Goal: Transaction & Acquisition: Purchase product/service

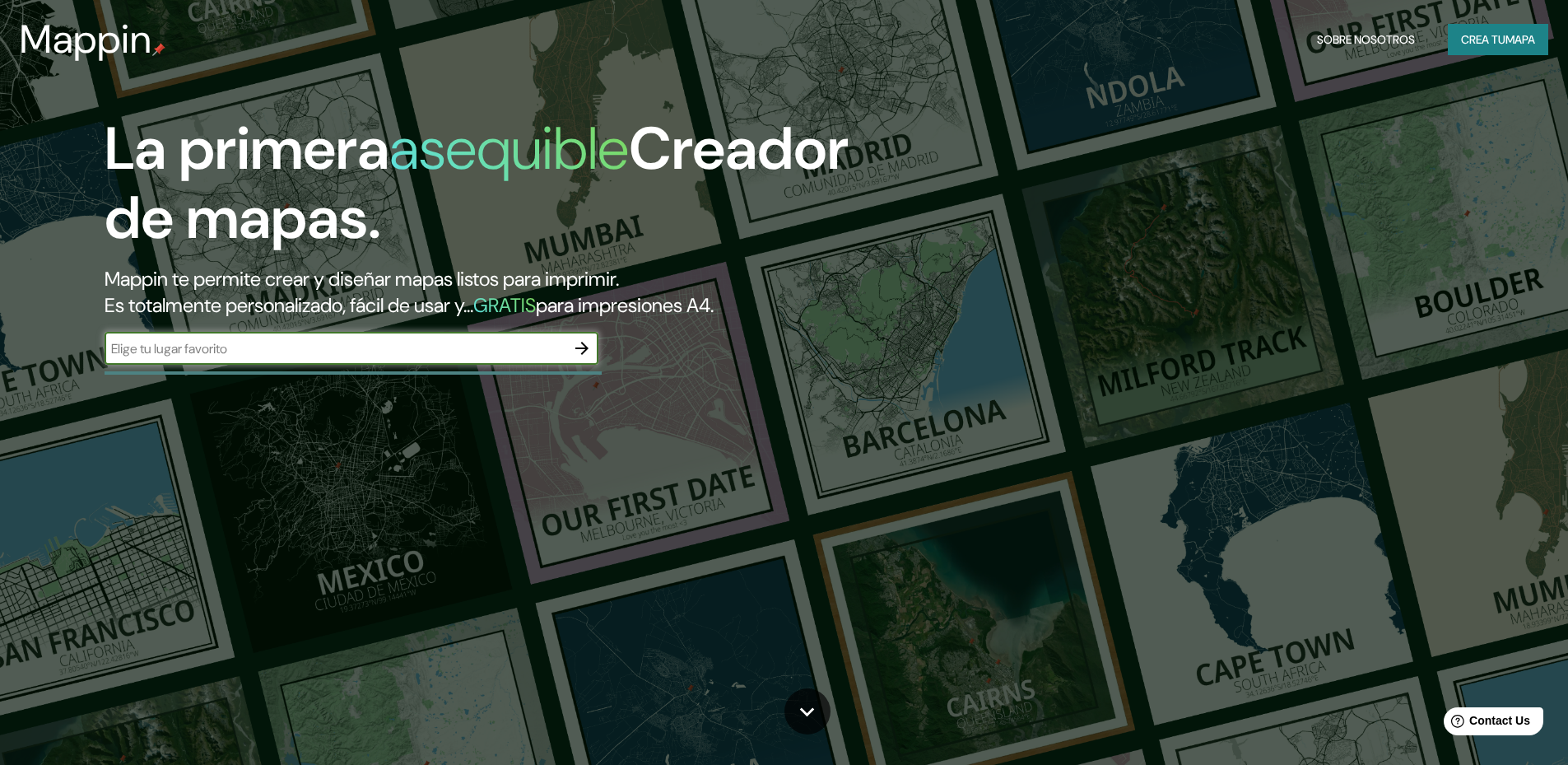
click at [349, 332] on div "​" at bounding box center [352, 349] width 494 height 33
type input "lima"
click at [585, 339] on icon "button" at bounding box center [581, 348] width 19 height 19
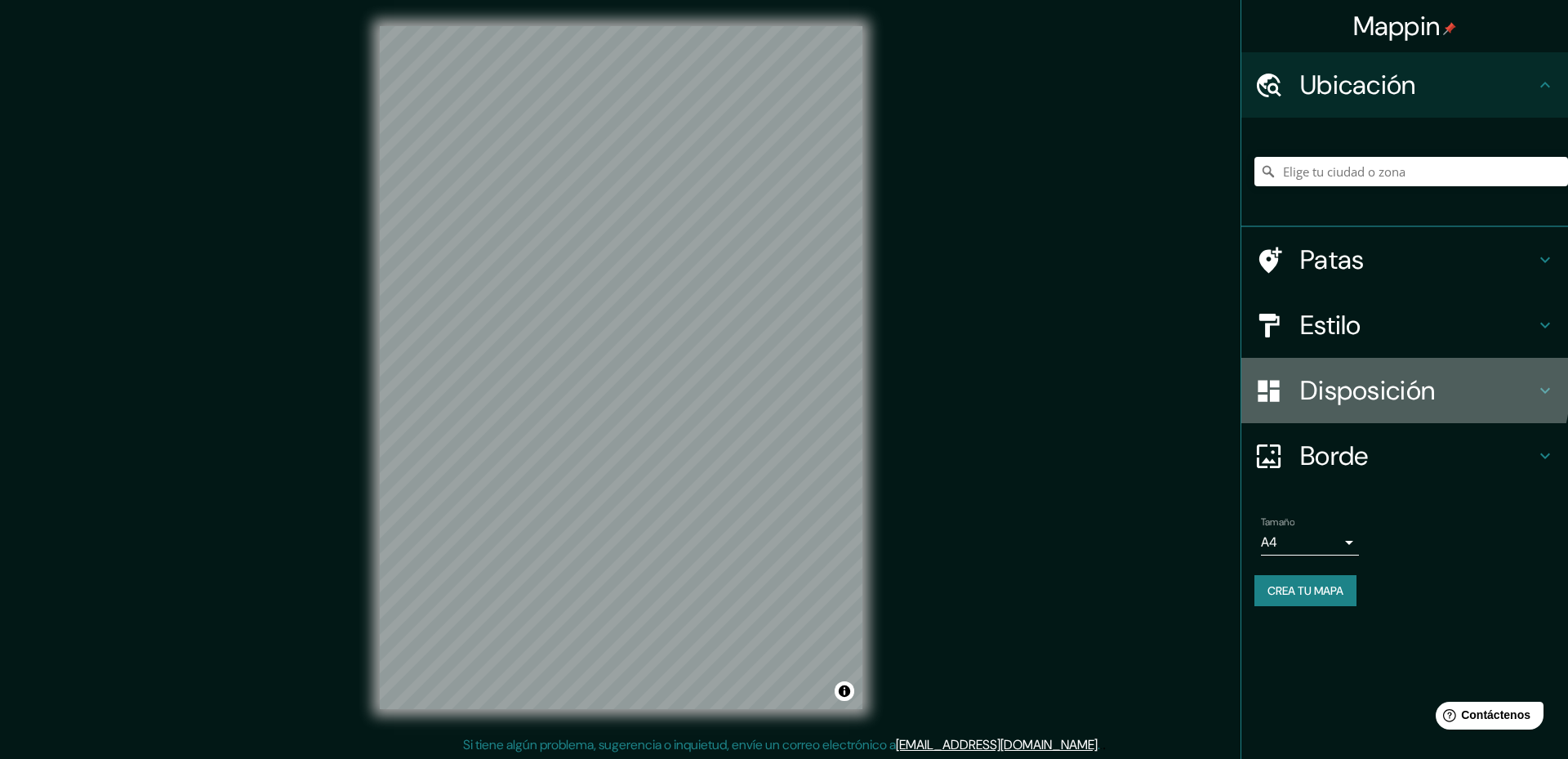
click at [1355, 374] on font "Disposición" at bounding box center [1368, 390] width 135 height 34
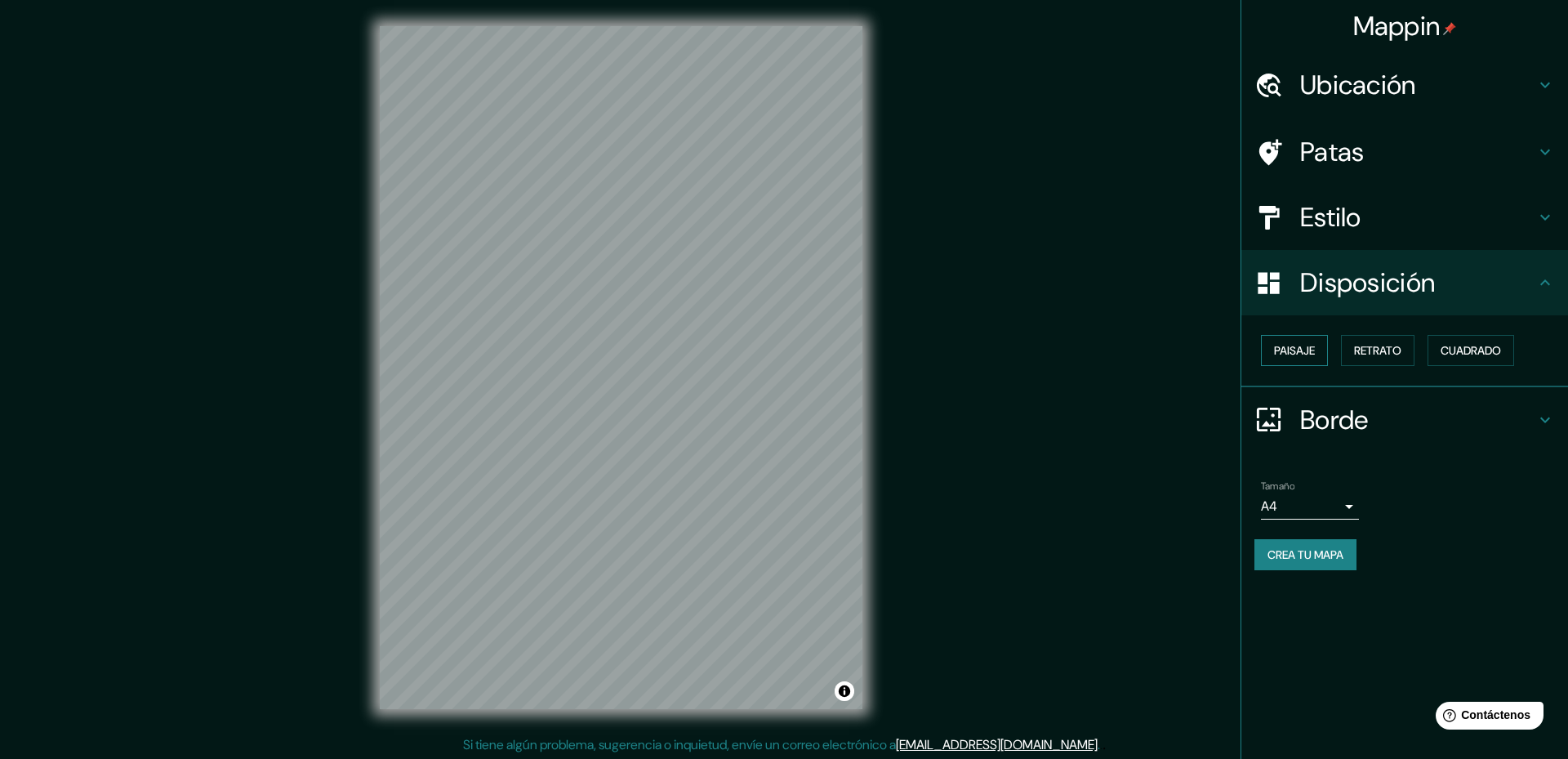
click at [1293, 343] on font "Paisaje" at bounding box center [1294, 351] width 40 height 15
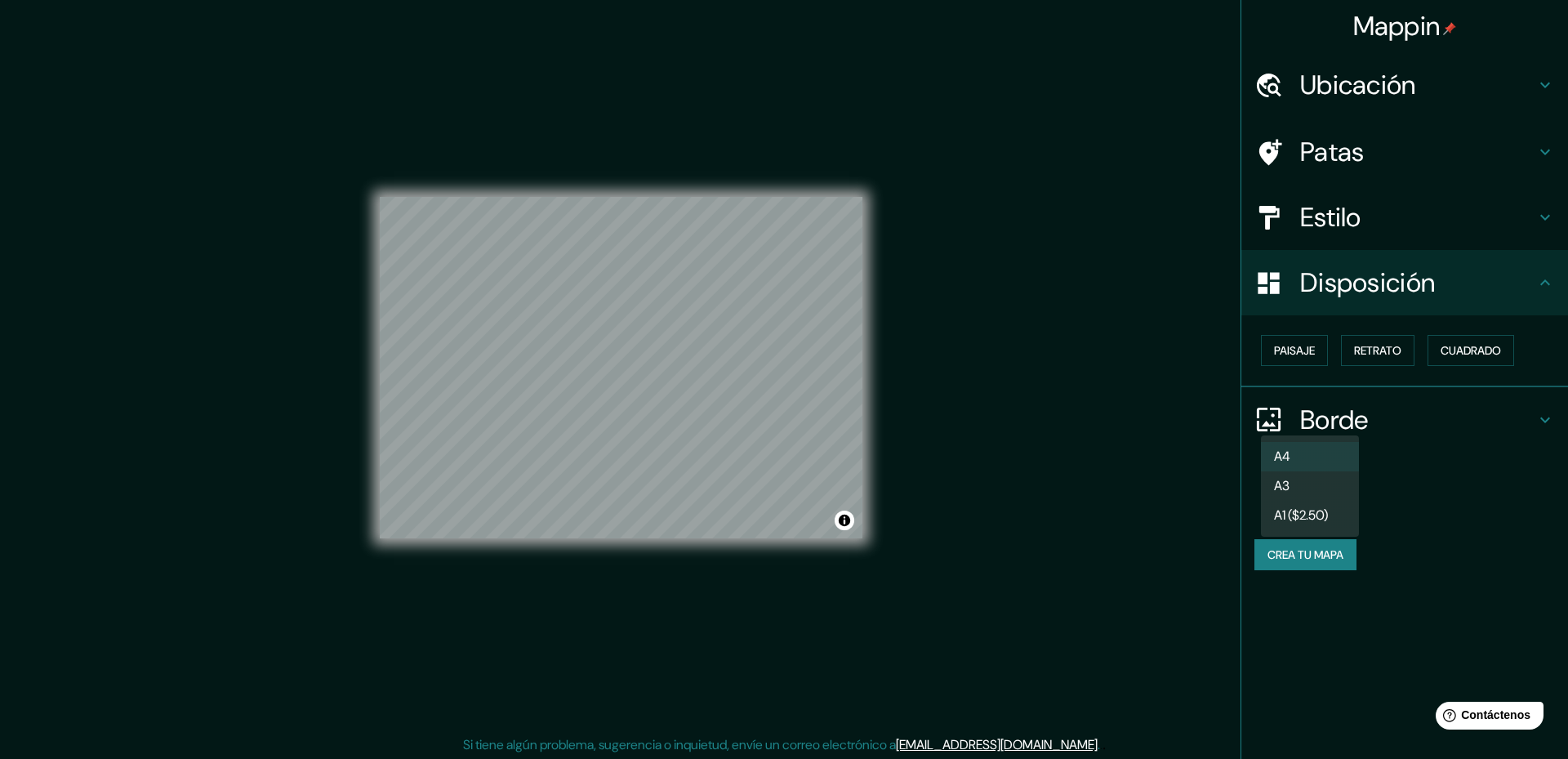
click at [1280, 426] on body "Mappin Ubicación Patas Estilo Disposición Paisaje Retrato Cuadrado Borde Elige …" at bounding box center [784, 379] width 1568 height 759
click at [1314, 486] on li "A3" at bounding box center [1310, 486] width 98 height 30
type input "a4"
click at [1347, 200] on font "Estilo" at bounding box center [1331, 217] width 62 height 34
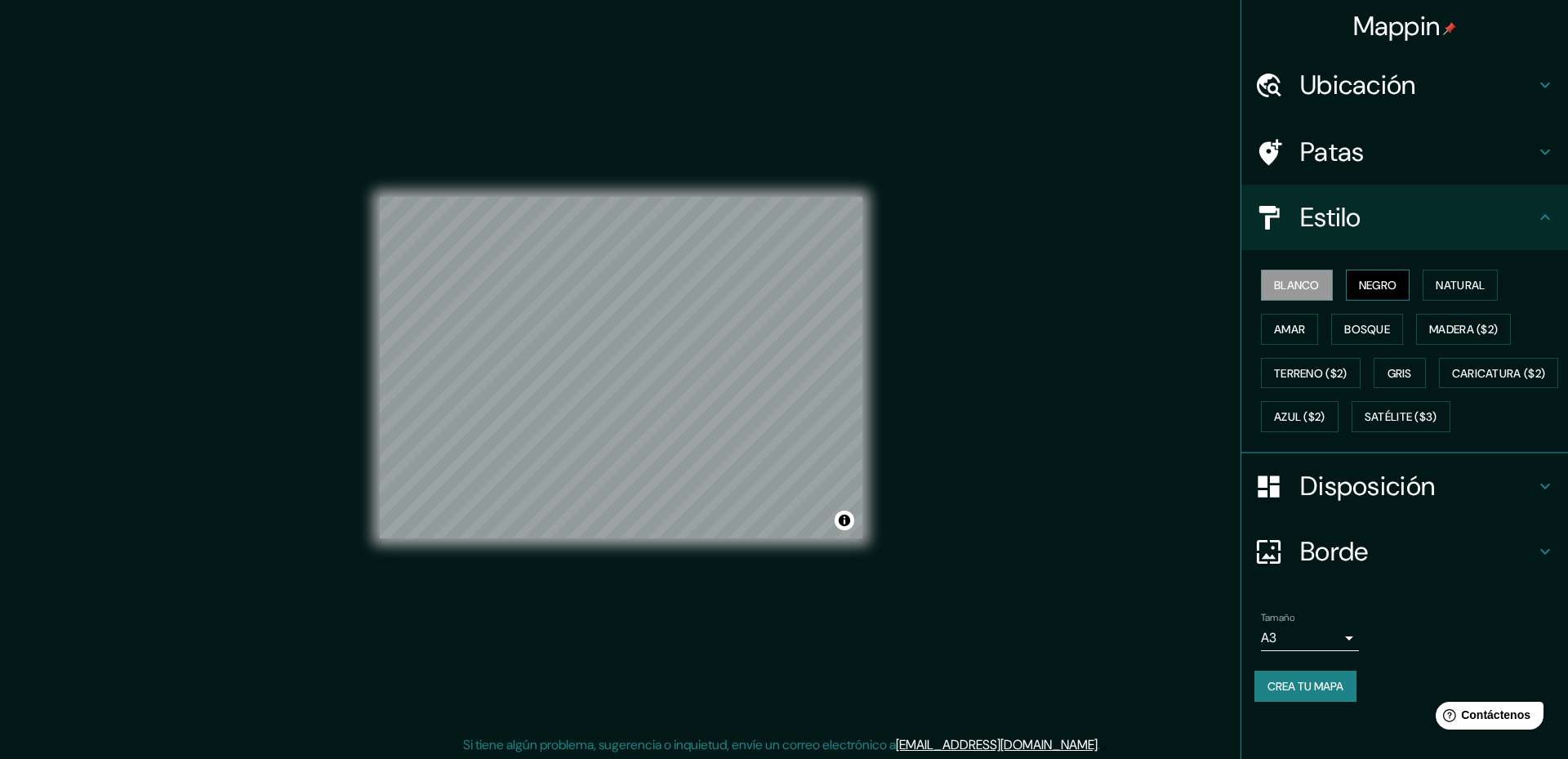
click at [1360, 278] on font "Negro" at bounding box center [1379, 285] width 39 height 15
click at [1436, 278] on font "Natural" at bounding box center [1460, 285] width 49 height 15
click at [1318, 314] on button "Amar" at bounding box center [1290, 329] width 57 height 31
click at [1331, 314] on button "Bosque" at bounding box center [1367, 329] width 72 height 31
click at [1429, 322] on font "Madera ($2)" at bounding box center [1463, 329] width 69 height 15
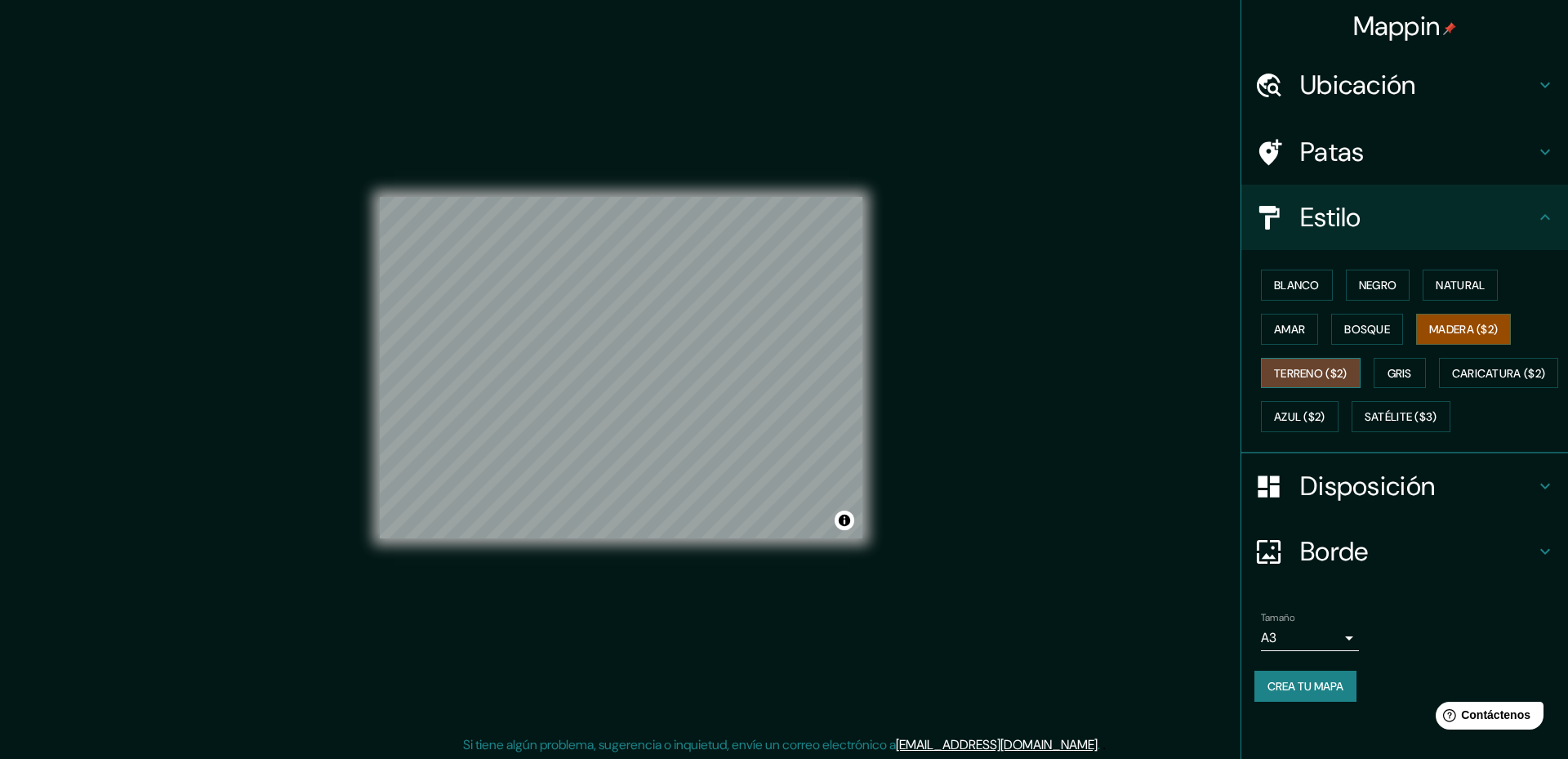
click at [1348, 366] on font "Terreno ($2)" at bounding box center [1311, 374] width 73 height 15
click at [1331, 469] on font "Disposición" at bounding box center [1368, 486] width 135 height 34
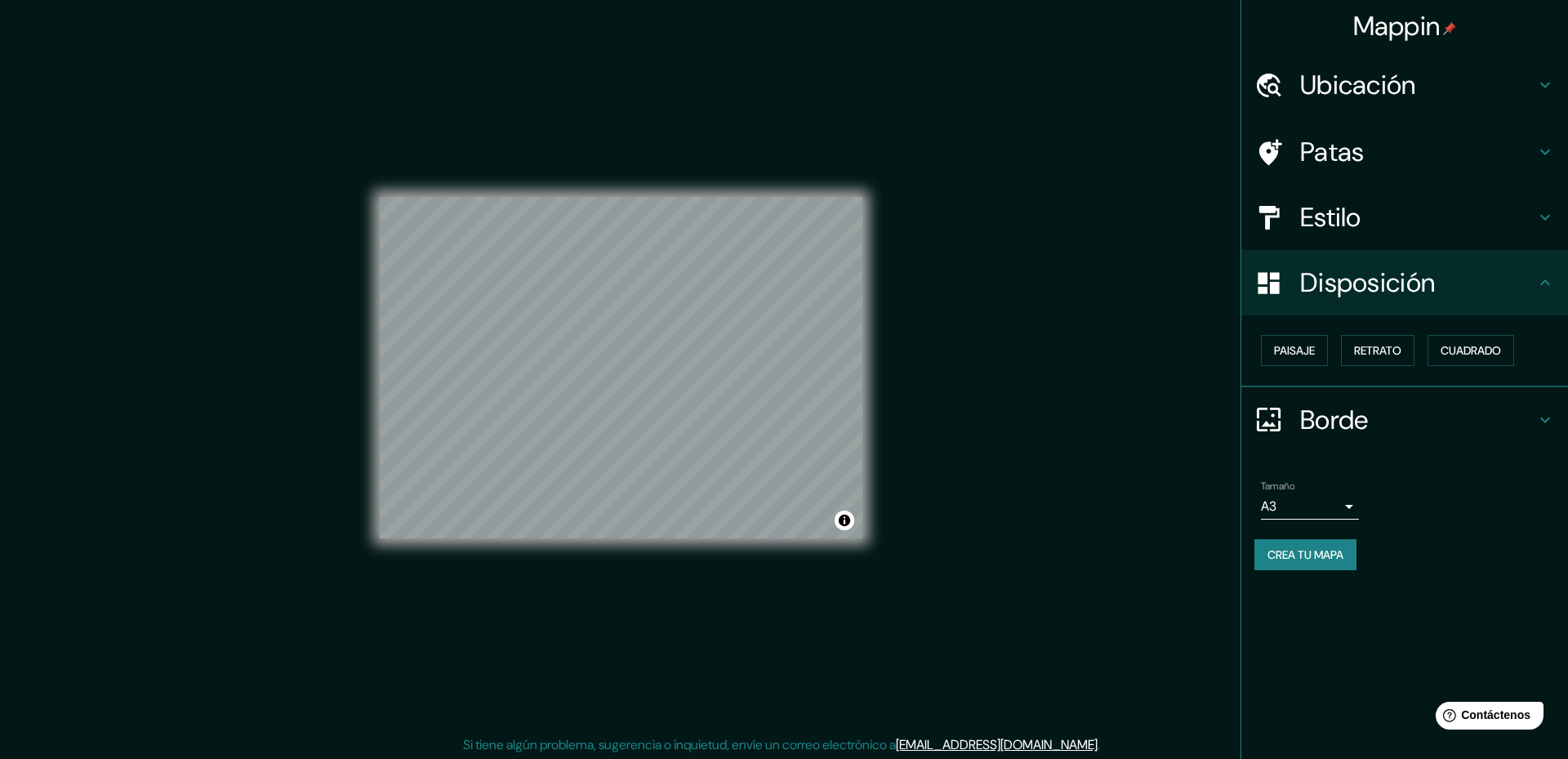
click at [1327, 265] on font "Disposición" at bounding box center [1368, 282] width 135 height 34
click at [1324, 200] on font "Estilo" at bounding box center [1331, 217] width 62 height 34
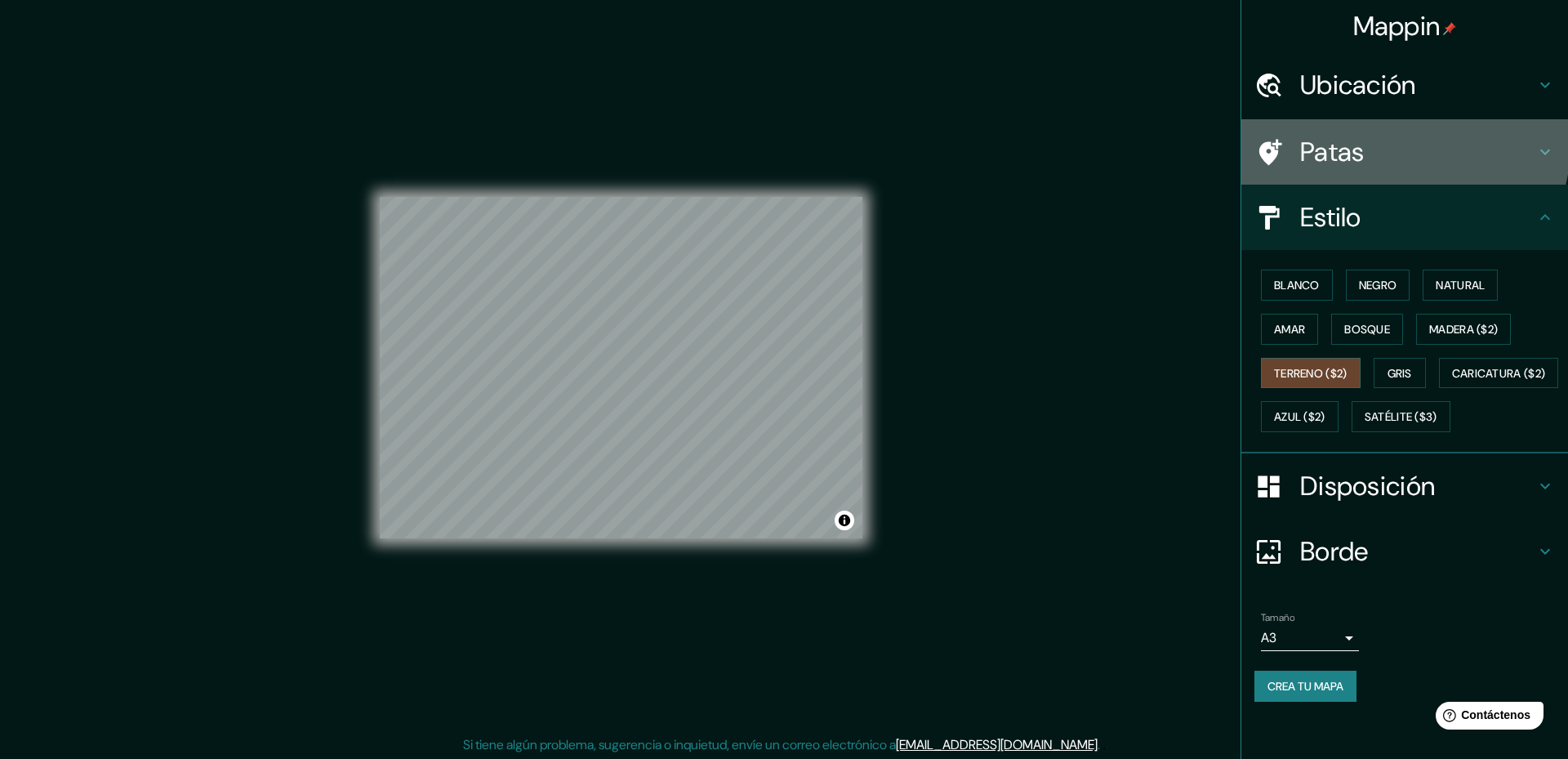
click at [1338, 119] on div "Patas" at bounding box center [1406, 151] width 327 height 65
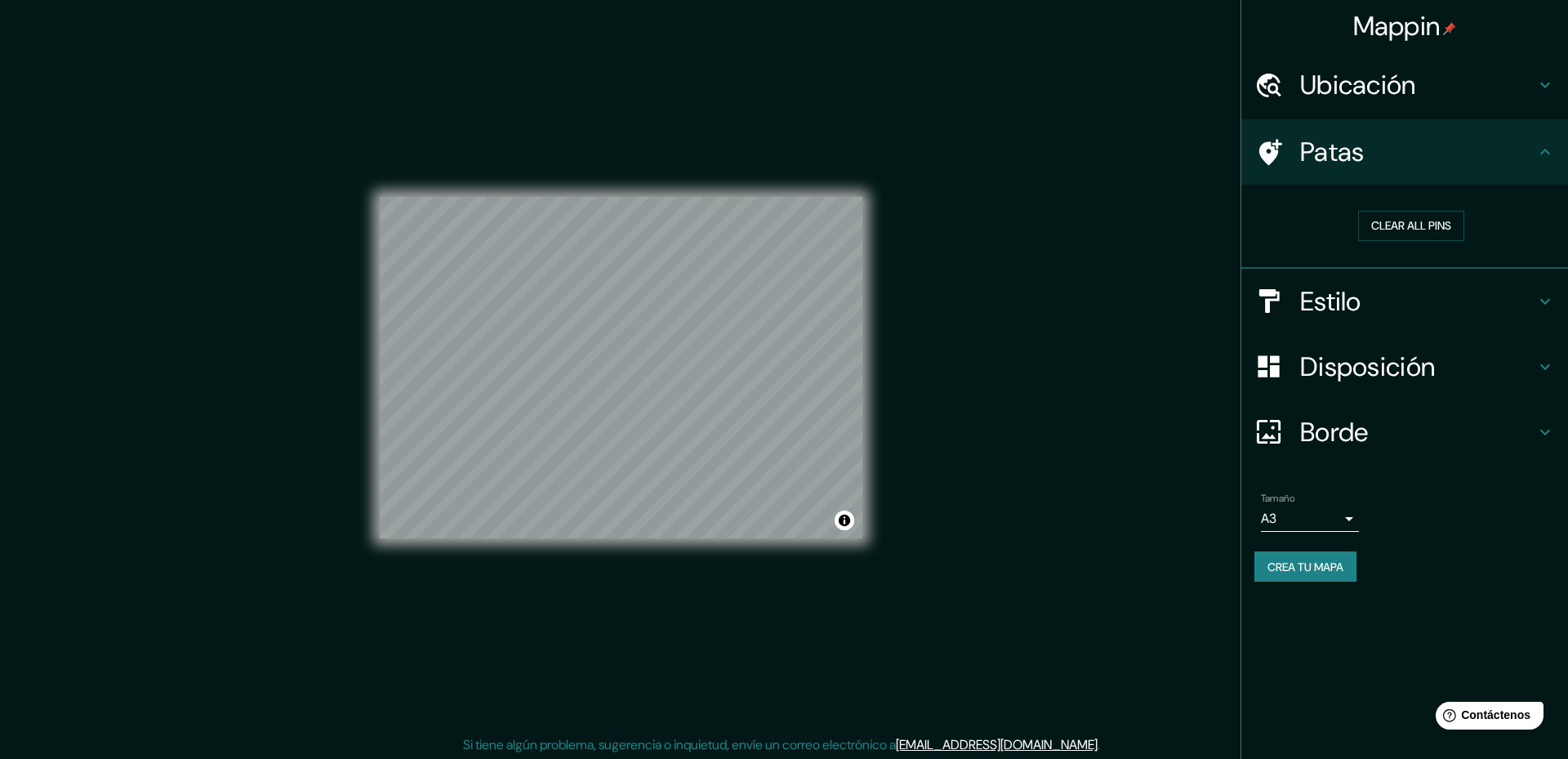
click at [1352, 85] on font "Ubicación" at bounding box center [1359, 84] width 116 height 34
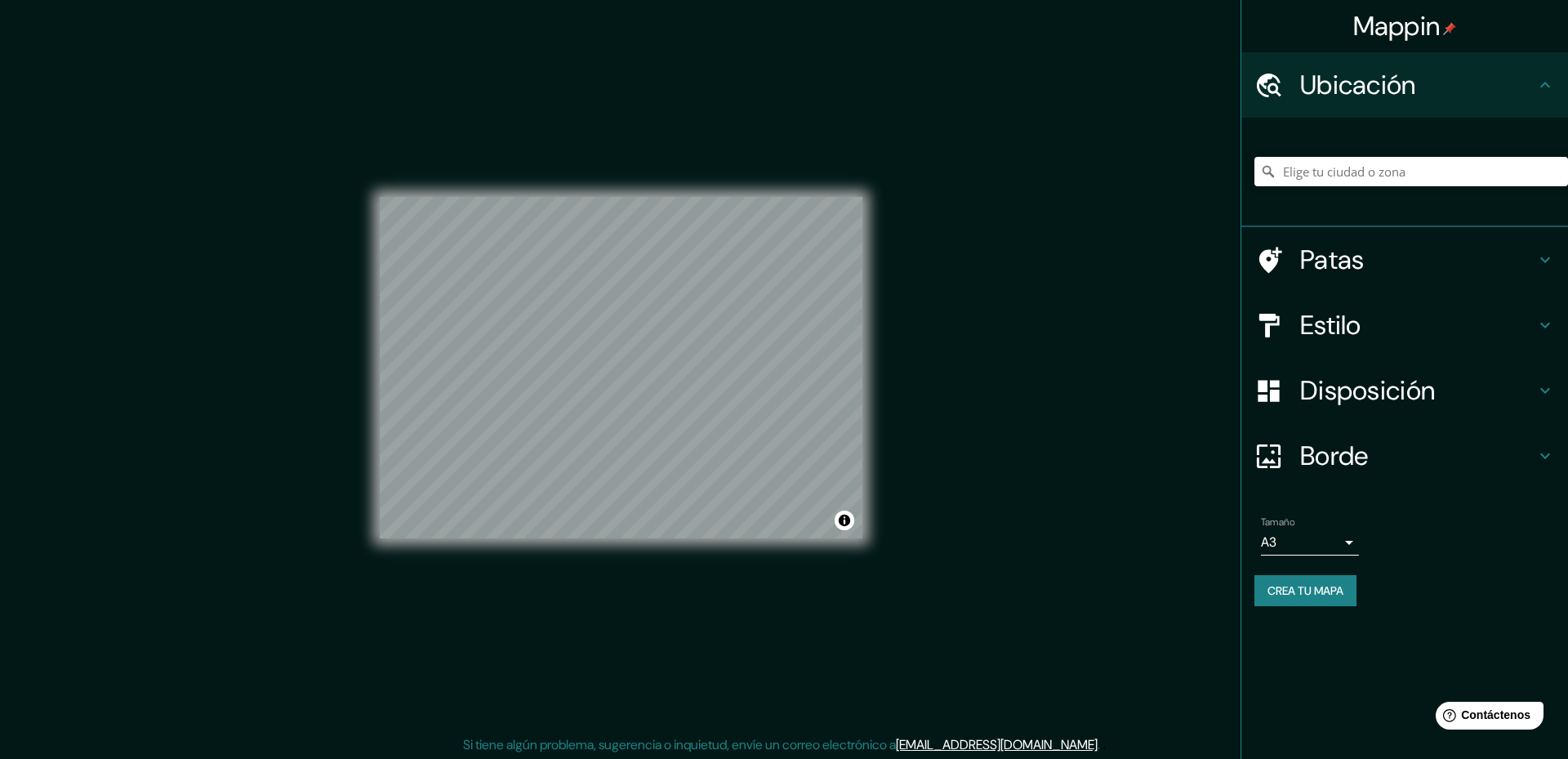
click at [1352, 85] on font "Ubicación" at bounding box center [1359, 84] width 116 height 34
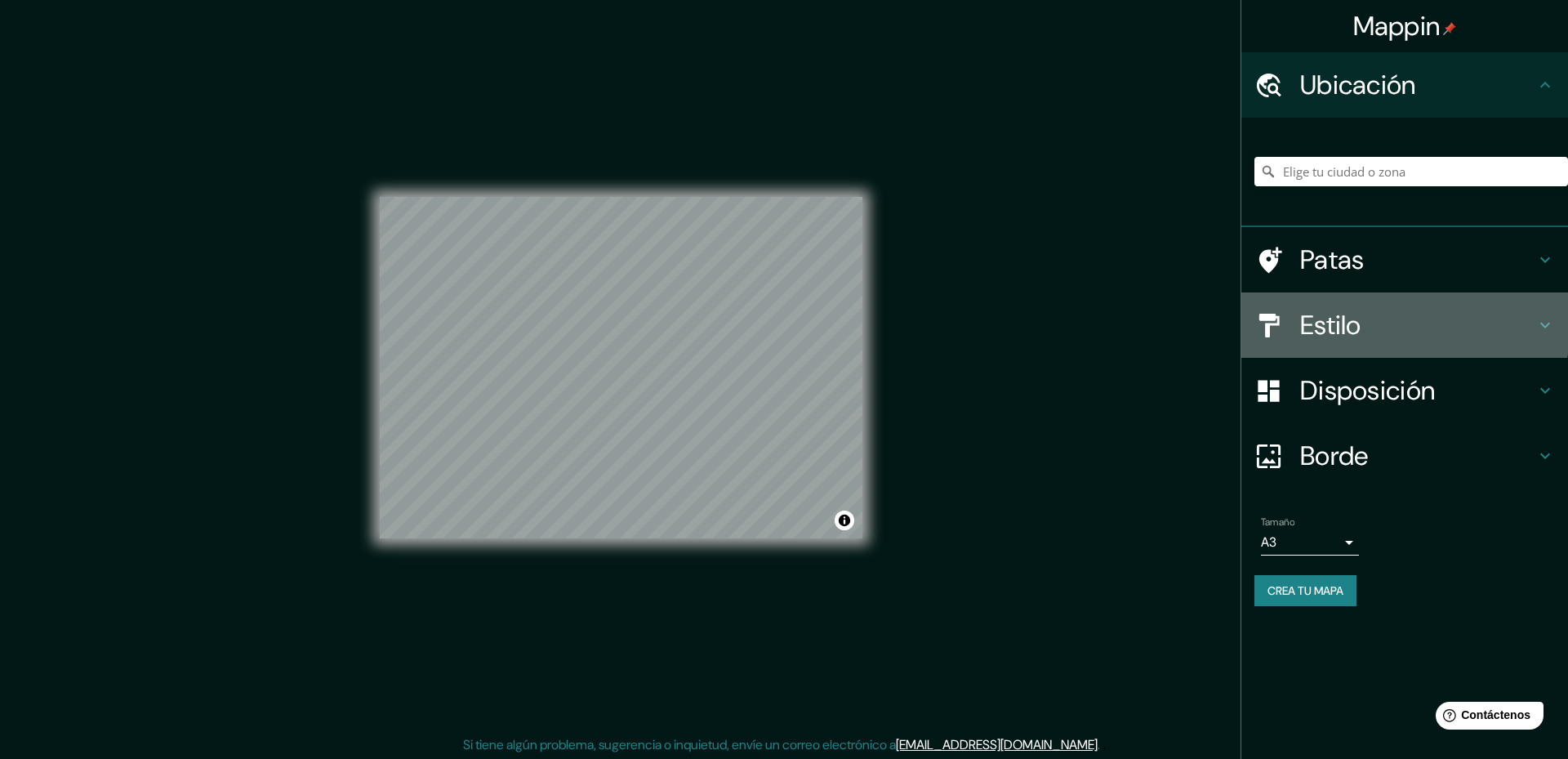
click at [1342, 307] on font "Estilo" at bounding box center [1331, 324] width 62 height 34
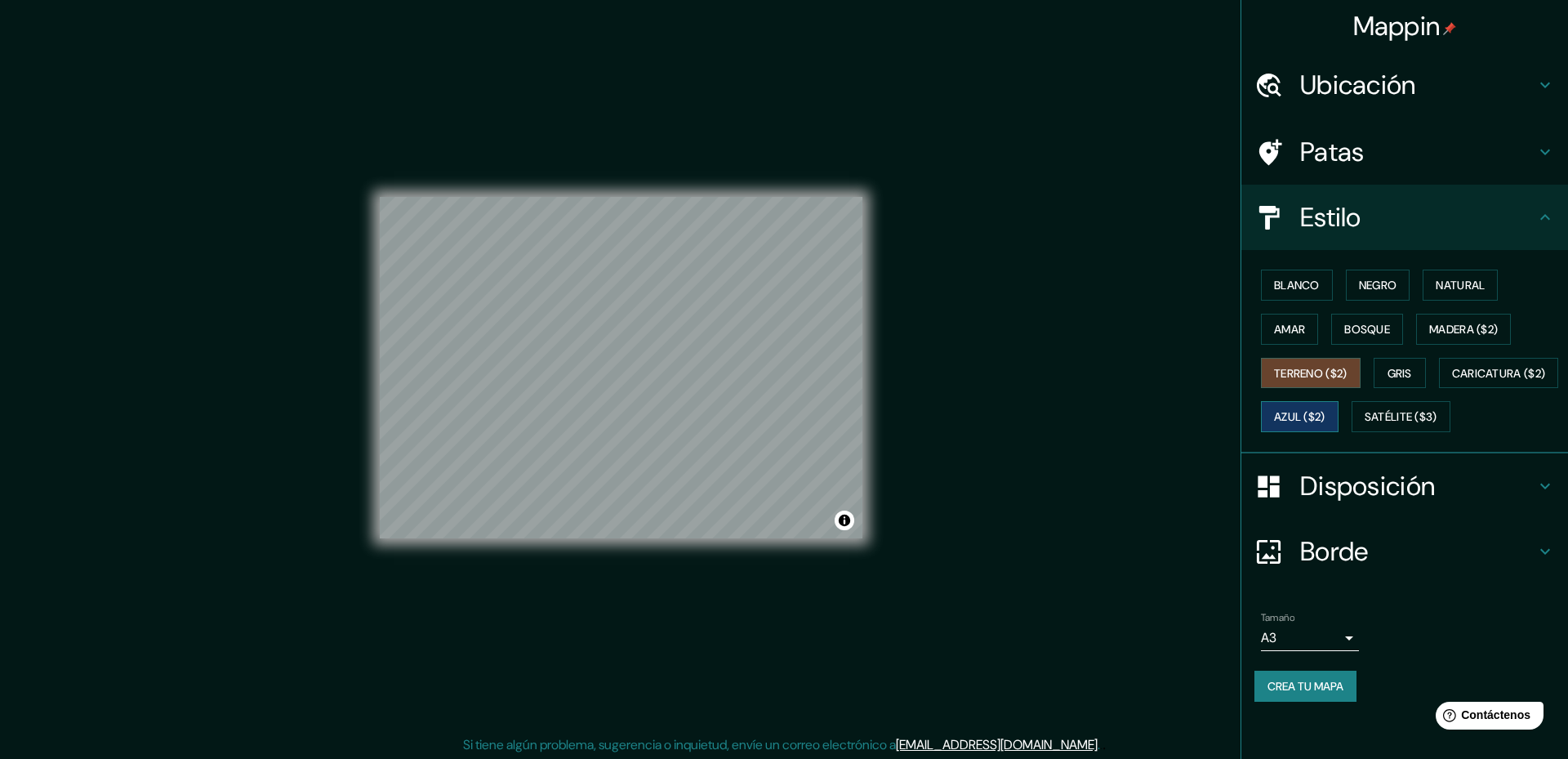
click at [1326, 410] on font "Azul ($2)" at bounding box center [1300, 418] width 51 height 15
click at [1366, 278] on font "Negro" at bounding box center [1379, 285] width 39 height 15
click at [1292, 278] on font "Blanco" at bounding box center [1297, 285] width 46 height 15
